Goal: Information Seeking & Learning: Learn about a topic

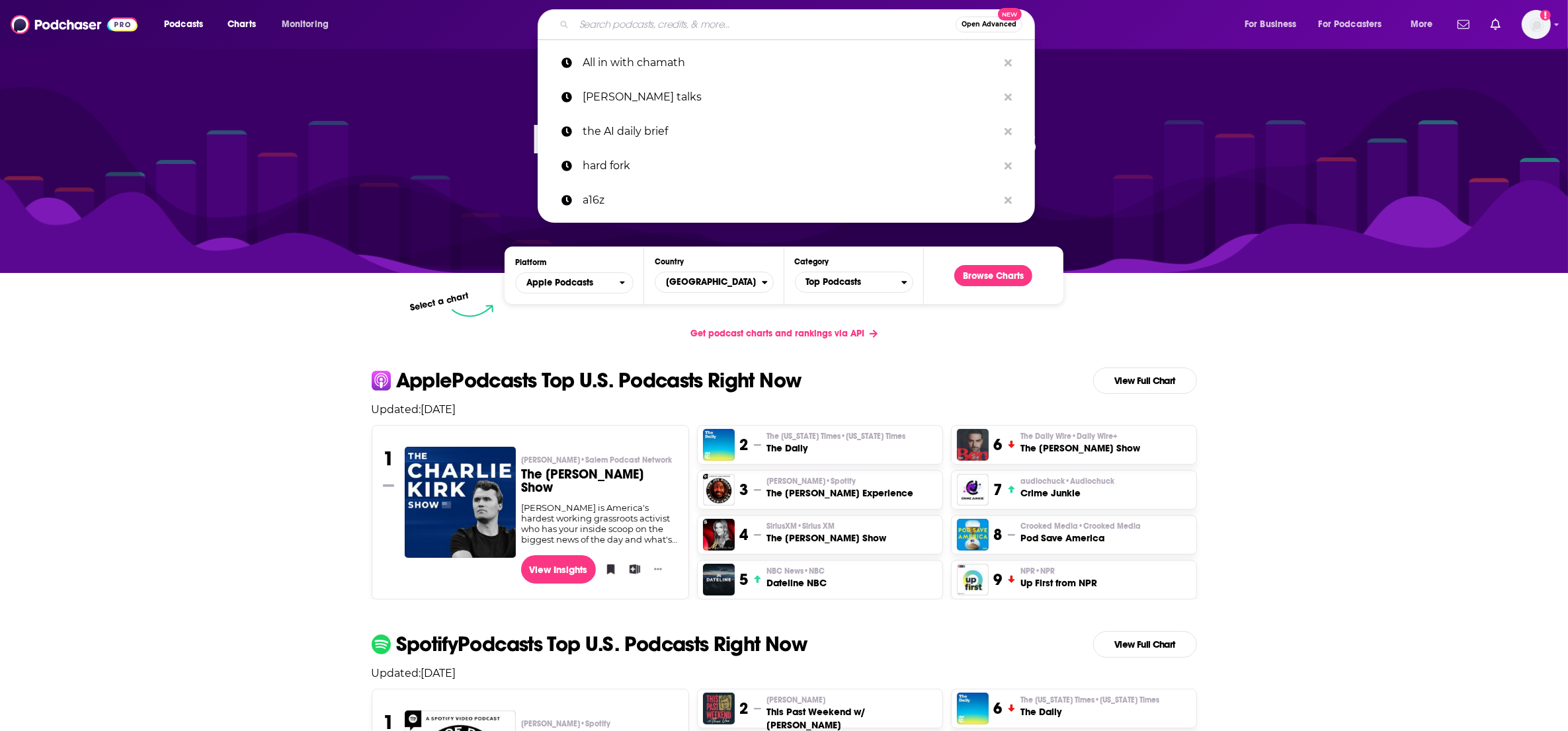
click at [658, 30] on input "Search podcasts, credits, & more..." at bounding box center [765, 24] width 381 height 21
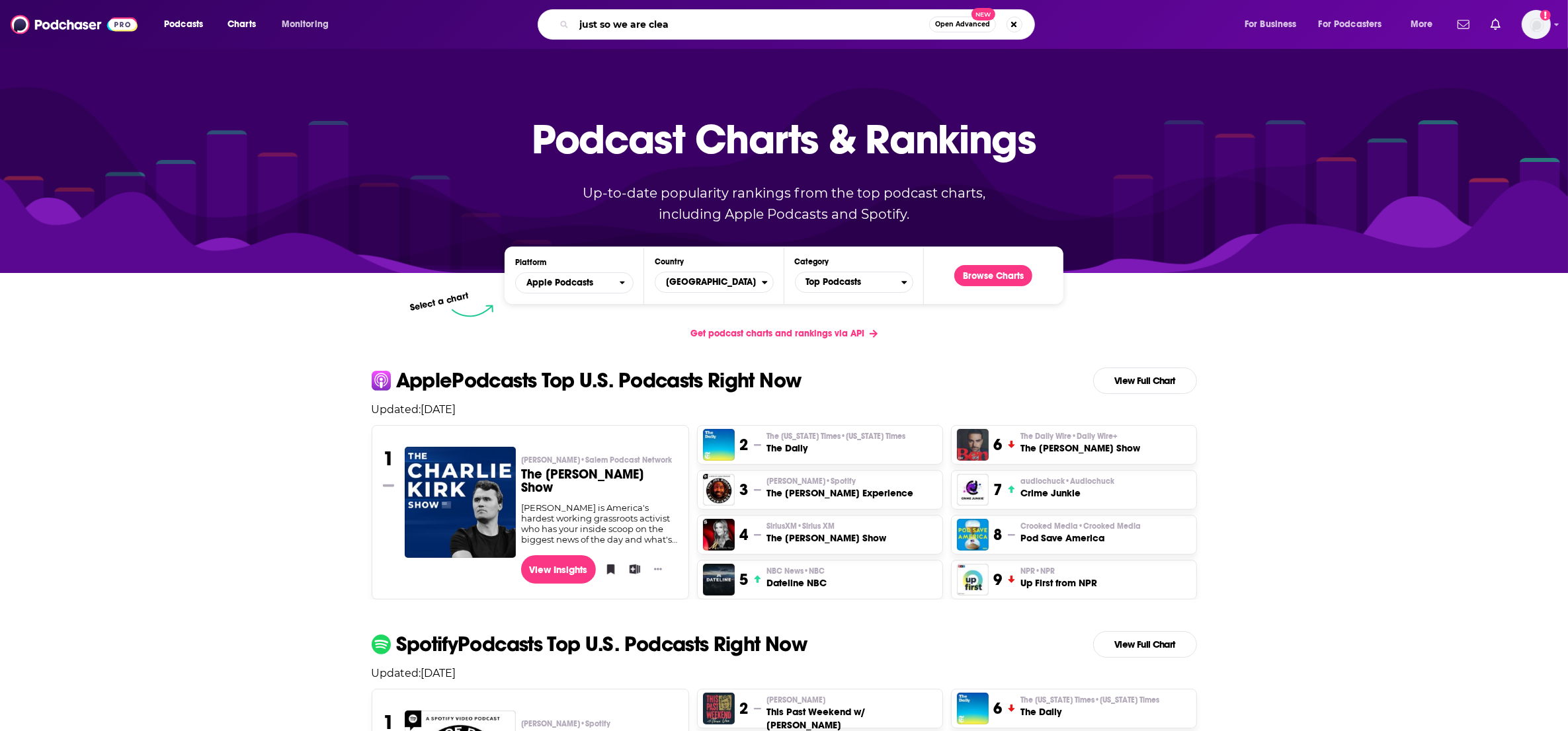
type input "just so we are clear"
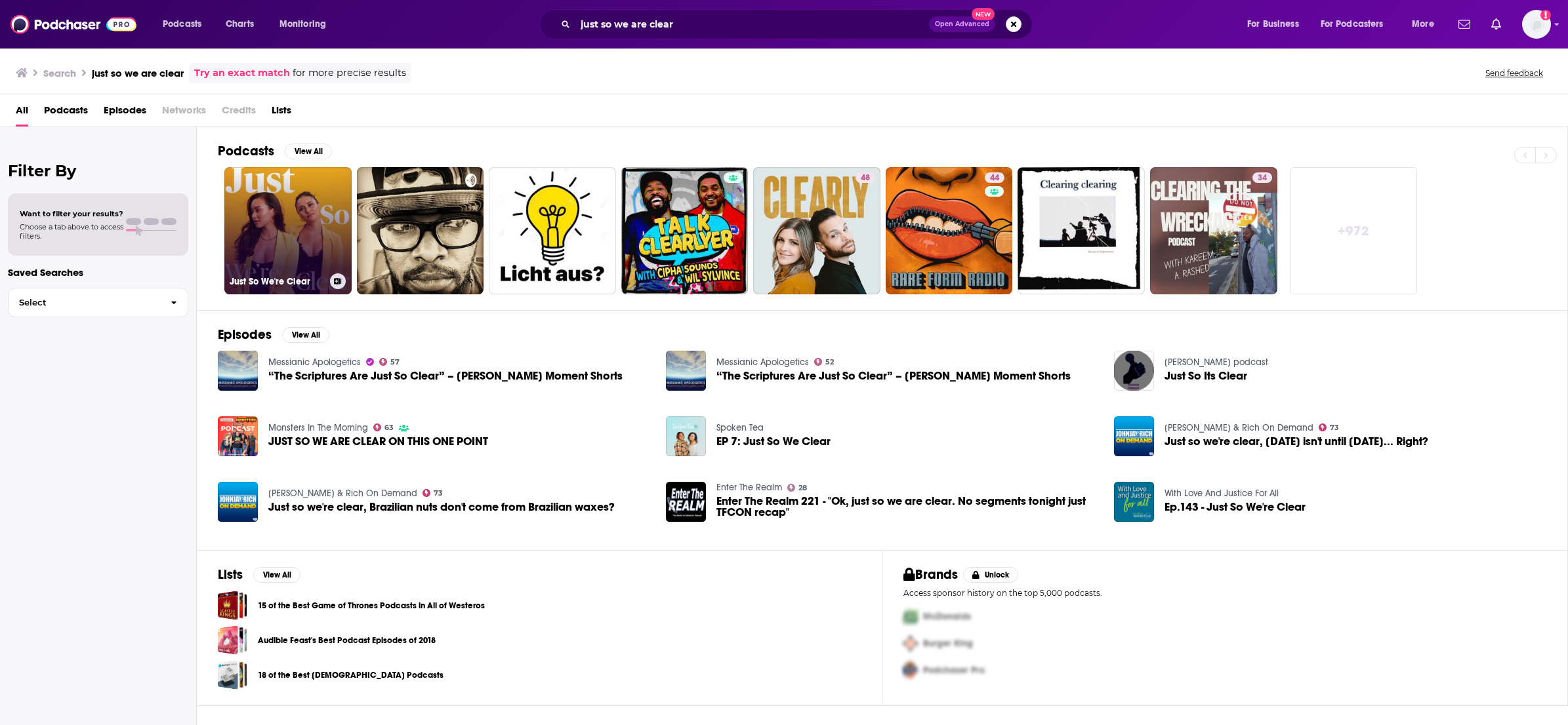
click at [270, 239] on link "Just So We're Clear" at bounding box center [288, 230] width 127 height 127
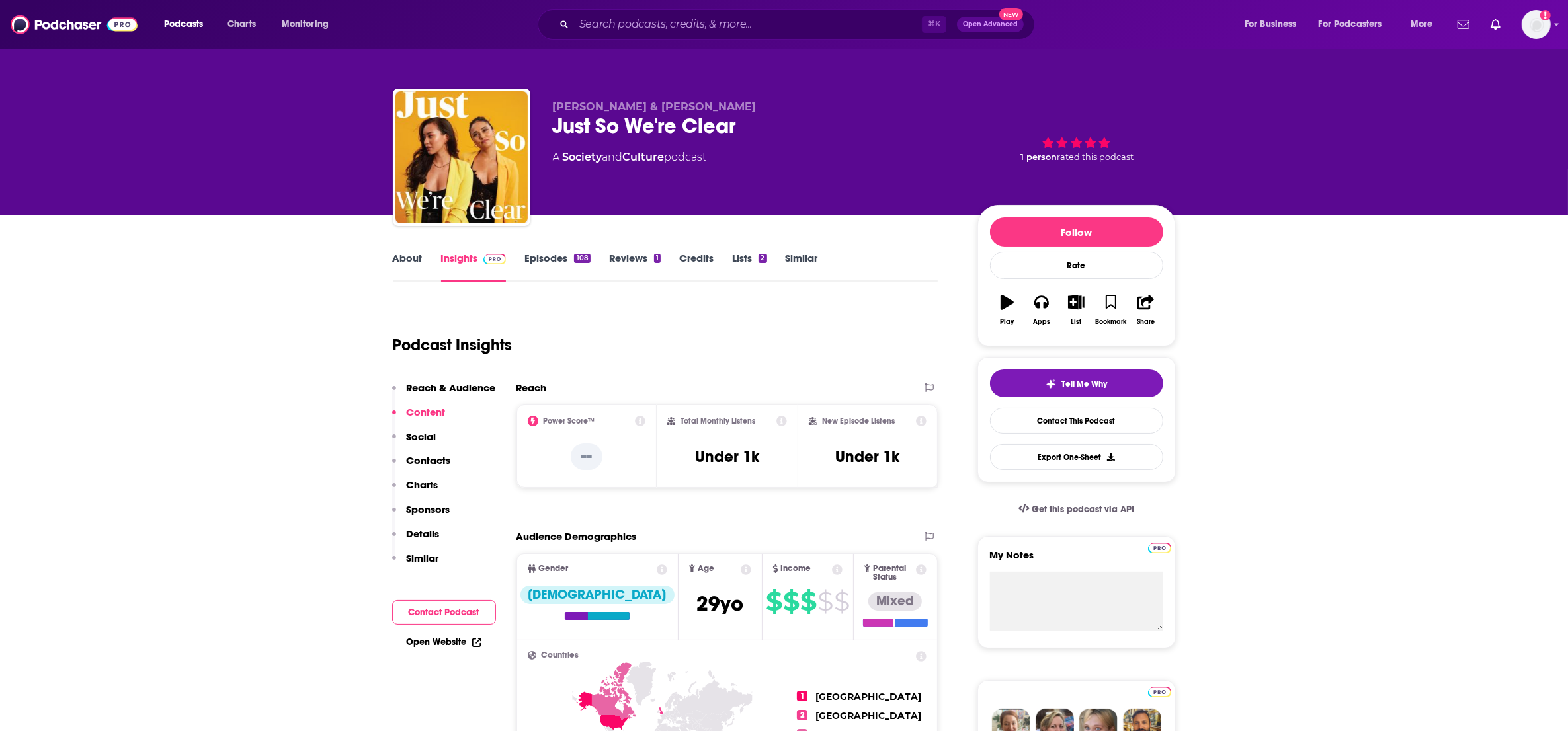
scroll to position [1, 0]
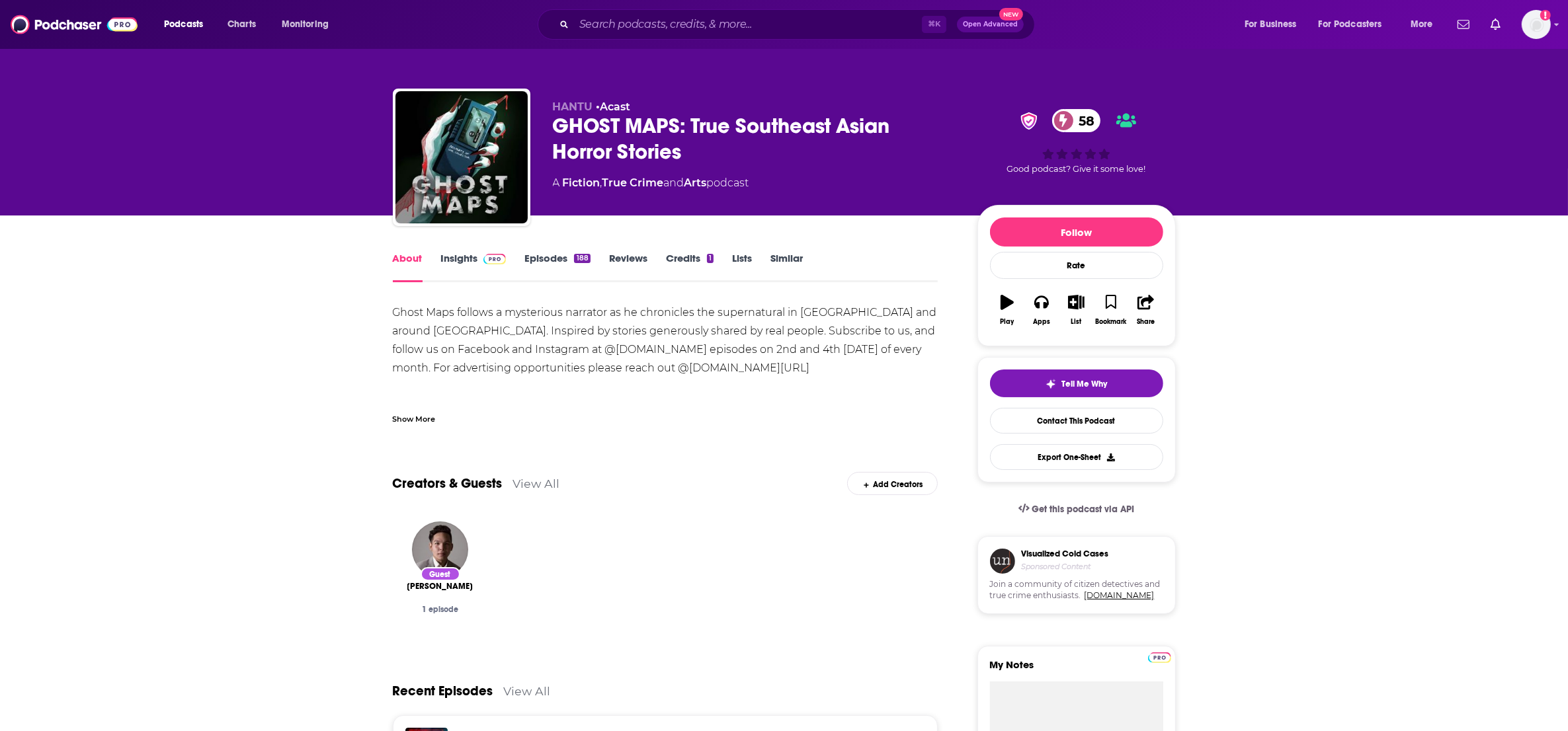
scroll to position [2, 0]
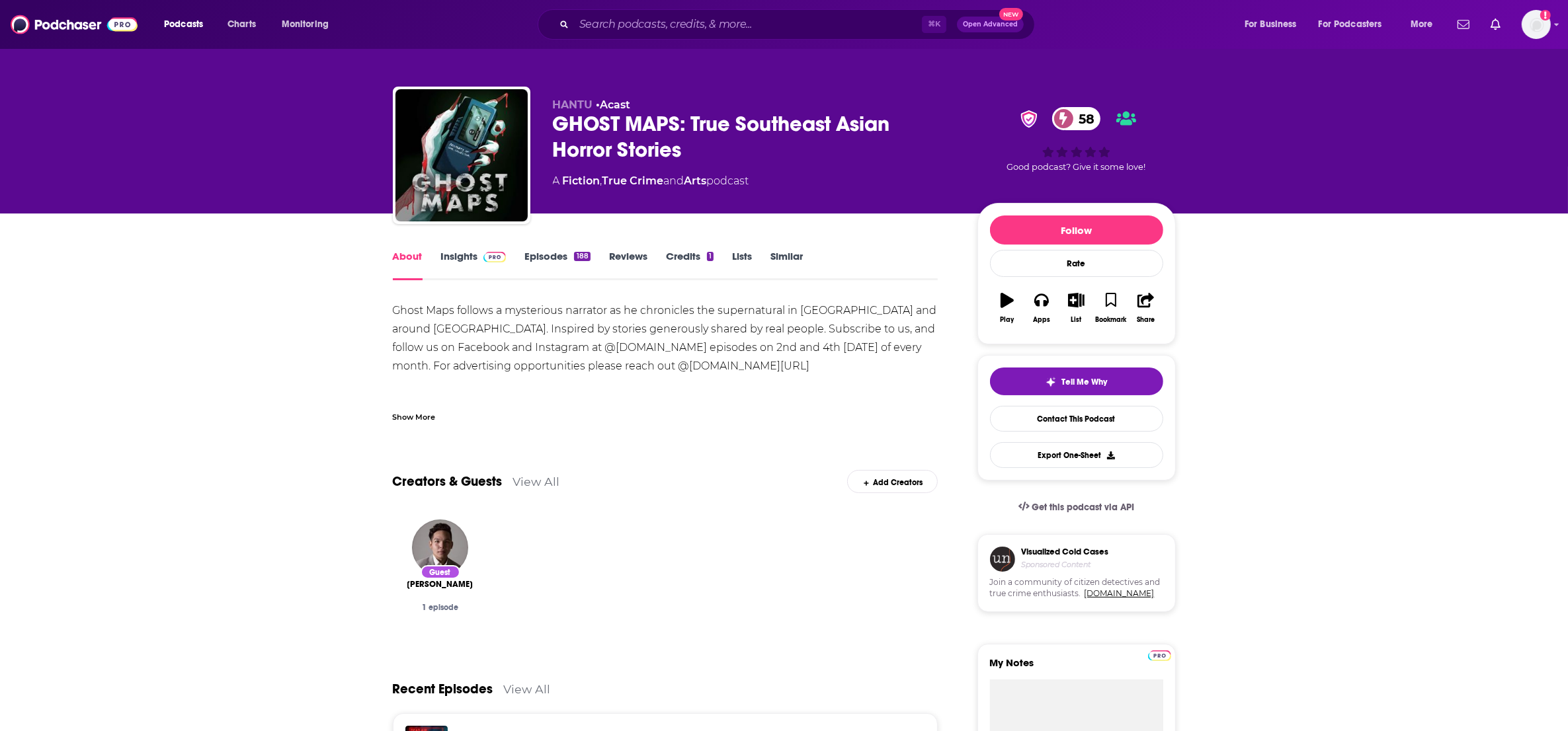
click at [485, 260] on img at bounding box center [495, 257] width 23 height 11
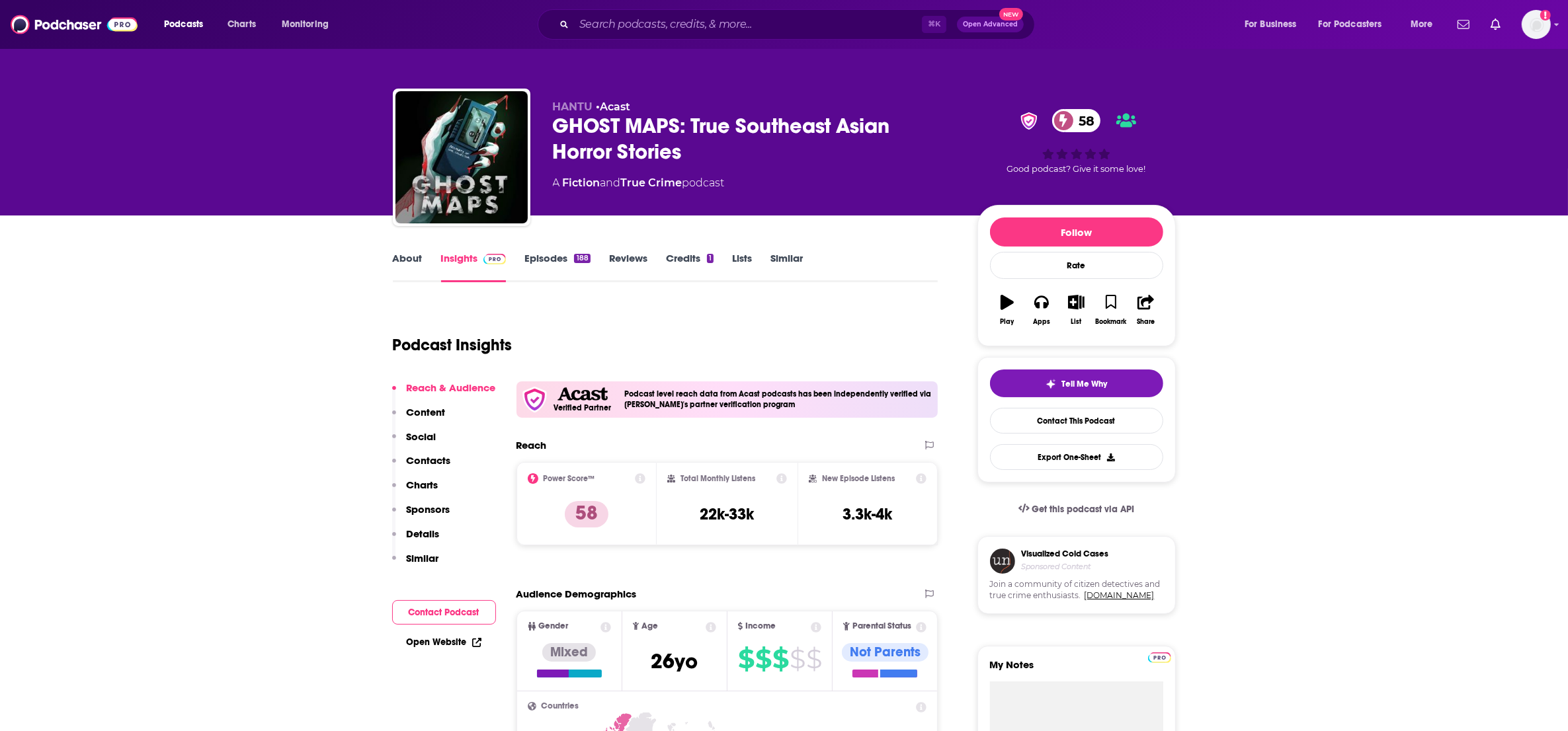
scroll to position [105, 0]
